Goal: Task Accomplishment & Management: Use online tool/utility

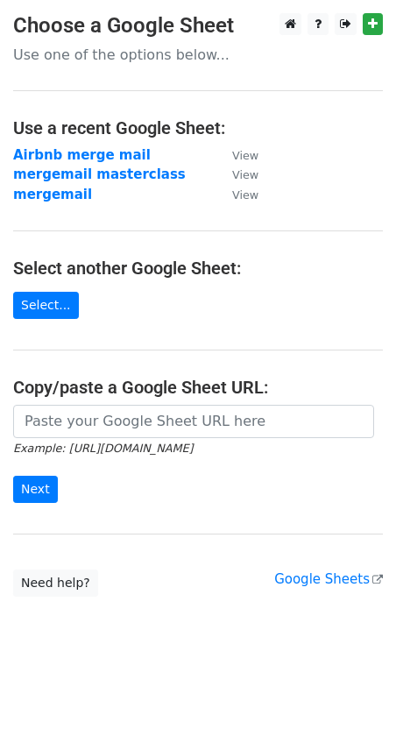
click at [39, 289] on main "Choose a Google Sheet Use one of the options below... Use a recent Google Sheet…" at bounding box center [198, 304] width 396 height 583
click at [59, 313] on link "Select..." at bounding box center [46, 305] width 66 height 27
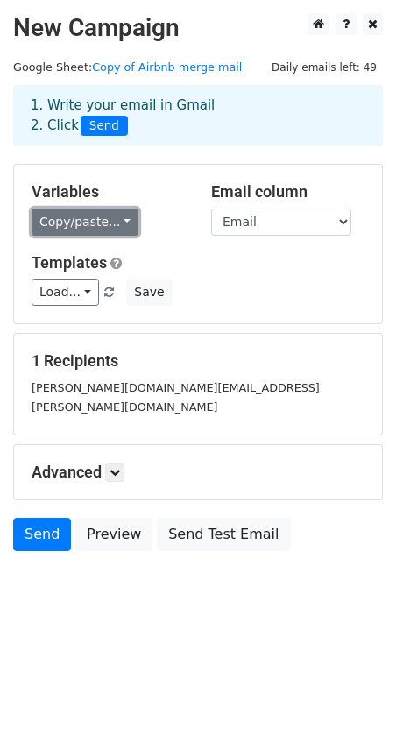
click at [92, 221] on link "Copy/paste..." at bounding box center [85, 221] width 107 height 27
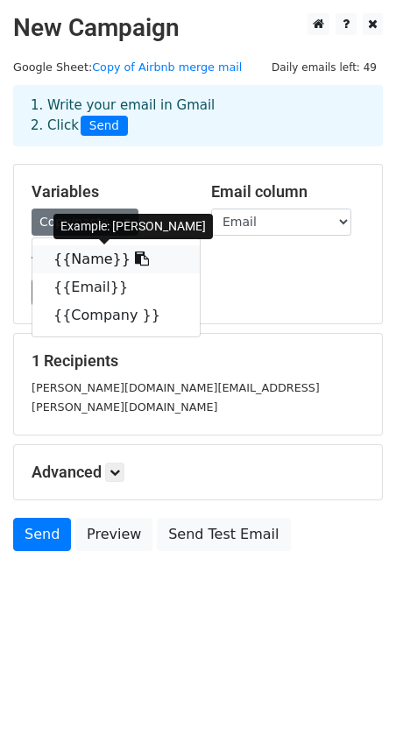
click at [77, 264] on link "{{Name}}" at bounding box center [115, 259] width 167 height 28
